Goal: Information Seeking & Learning: Learn about a topic

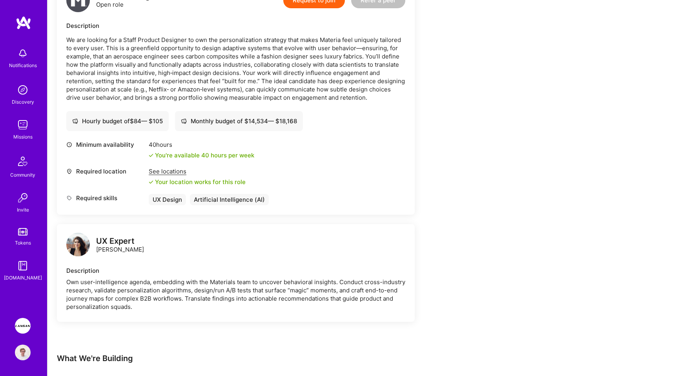
scroll to position [108, 0]
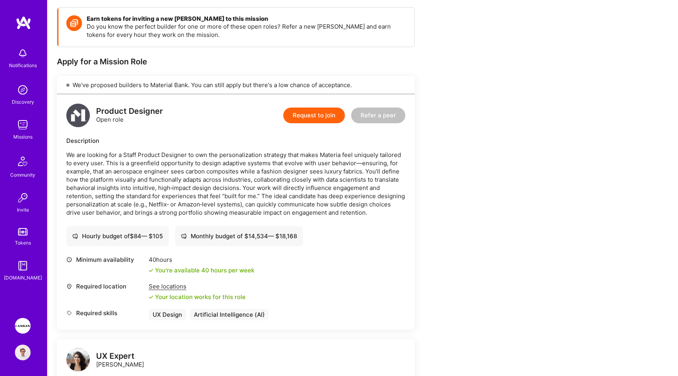
click at [463, 104] on div "Earn tokens for inviting a new [PERSON_NAME] to this mission Do you know the pe…" at bounding box center [292, 334] width 471 height 655
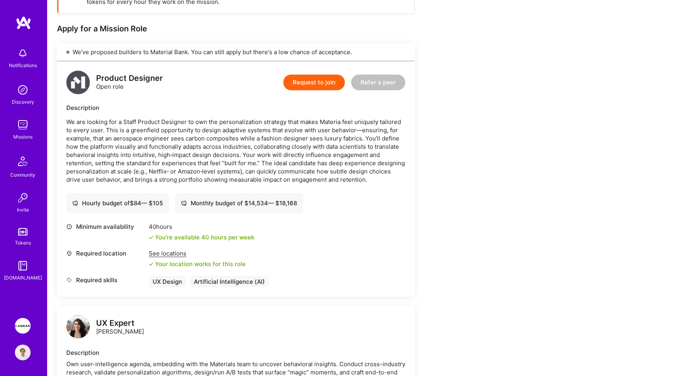
scroll to position [144, 0]
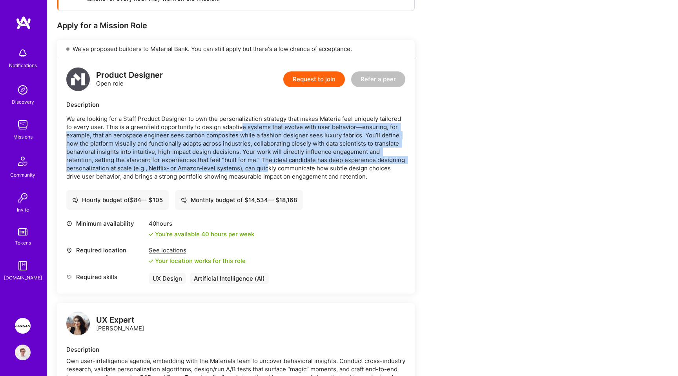
drag, startPoint x: 241, startPoint y: 128, endPoint x: 268, endPoint y: 168, distance: 48.1
click at [268, 168] on p "We are looking for a Staff Product Designer to own the personalization strategy…" at bounding box center [235, 148] width 339 height 66
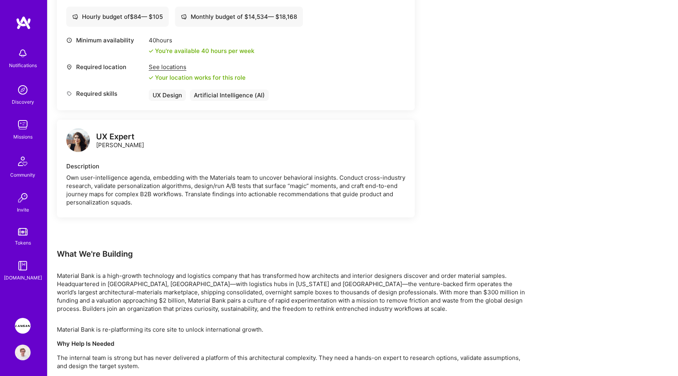
scroll to position [419, 0]
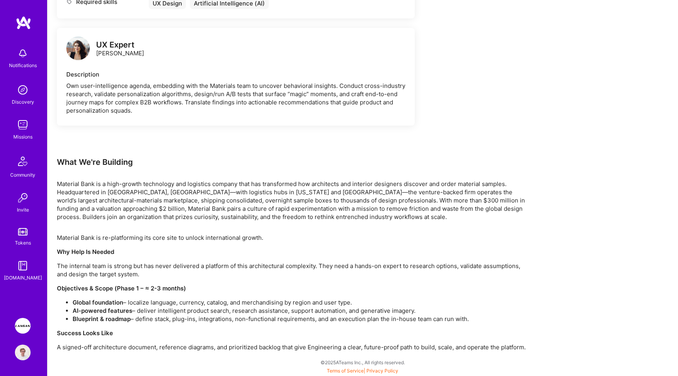
click at [209, 241] on p "Material Bank is re-platforming its core site to unlock international growth." at bounding box center [292, 237] width 471 height 8
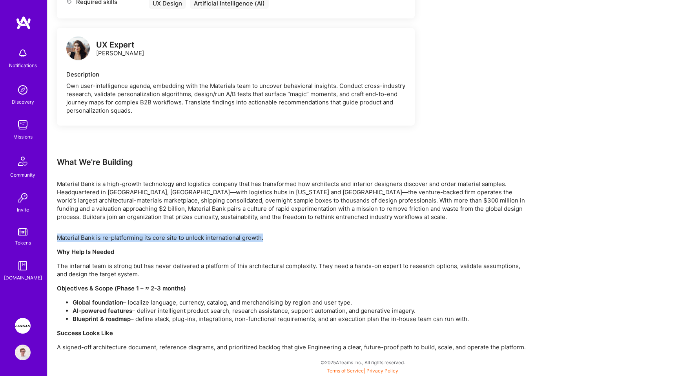
click at [203, 270] on p "The internal team is strong but has never delivered a platform of this architec…" at bounding box center [292, 270] width 471 height 16
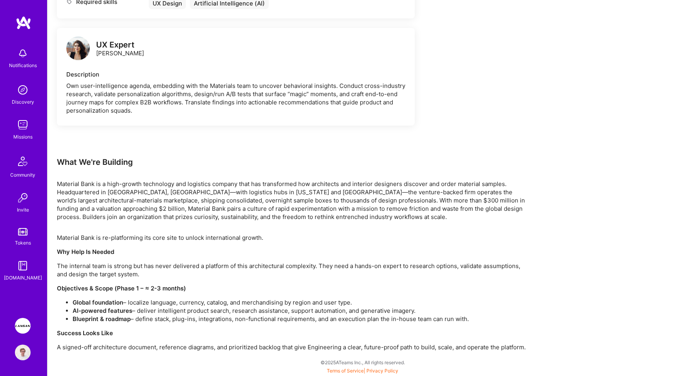
click at [203, 270] on p "The internal team is strong but has never delivered a platform of this architec…" at bounding box center [292, 270] width 471 height 16
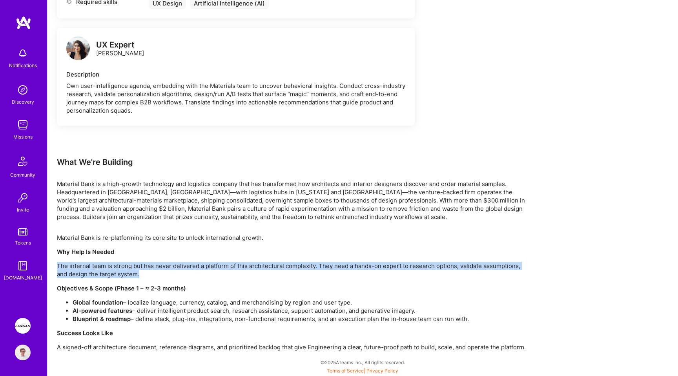
click at [203, 270] on p "The internal team is strong but has never delivered a platform of this architec…" at bounding box center [292, 270] width 471 height 16
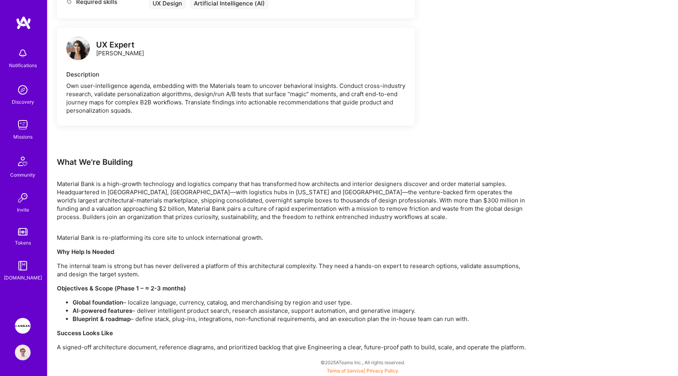
click at [227, 254] on p "Why Help Is Needed" at bounding box center [292, 252] width 471 height 8
click at [227, 274] on p "The internal team is strong but has never delivered a platform of this architec…" at bounding box center [292, 270] width 471 height 16
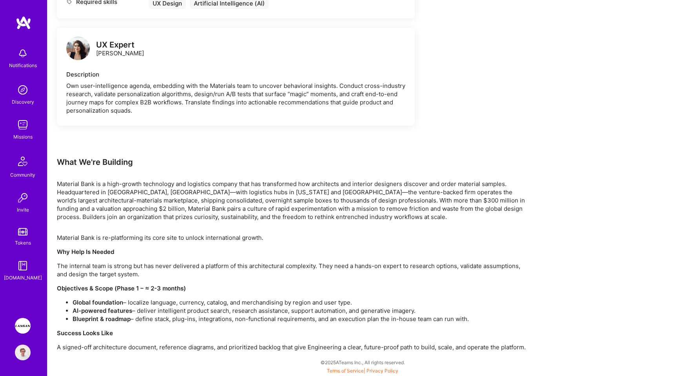
click at [227, 274] on p "The internal team is strong but has never delivered a platform of this architec…" at bounding box center [292, 270] width 471 height 16
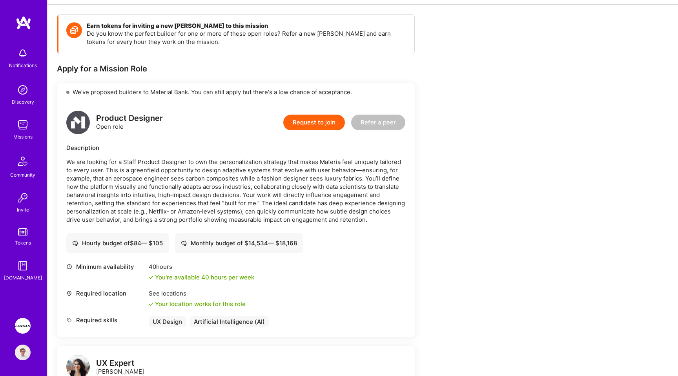
scroll to position [0, 0]
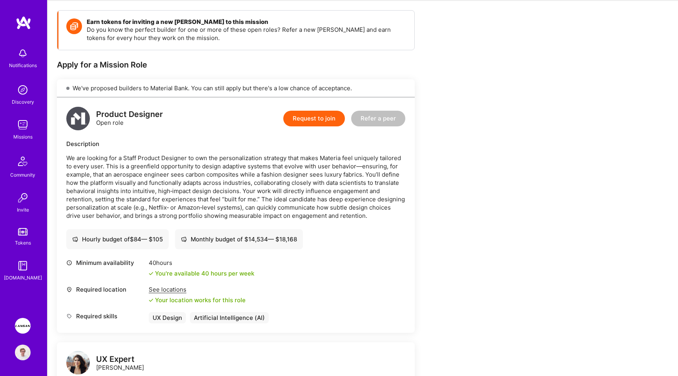
scroll to position [108, 0]
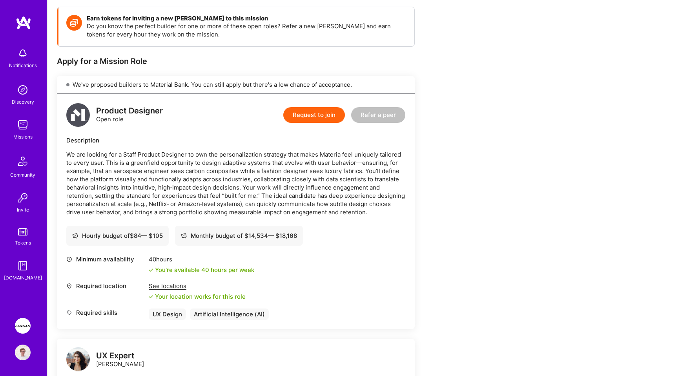
click at [427, 225] on div "Earn tokens for inviting a new [PERSON_NAME] to this mission Do you know the pe…" at bounding box center [292, 334] width 471 height 655
